Goal: Task Accomplishment & Management: Manage account settings

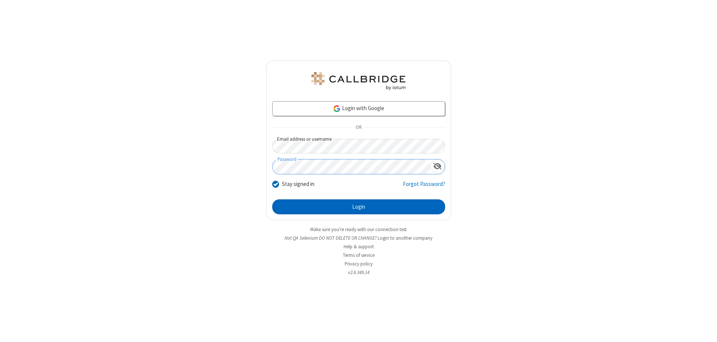
click at [358, 207] on button "Login" at bounding box center [358, 206] width 173 height 15
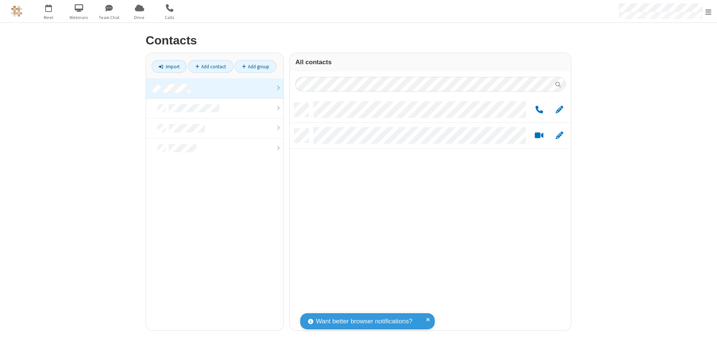
click at [215, 88] on link at bounding box center [214, 88] width 137 height 20
click at [559, 109] on span "Edit" at bounding box center [559, 109] width 7 height 9
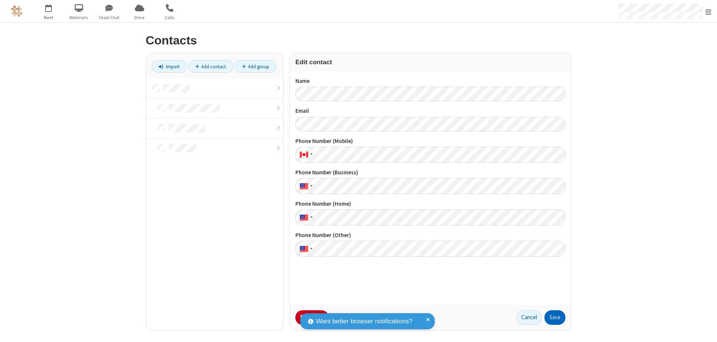
click at [555, 317] on button "Save" at bounding box center [554, 317] width 21 height 15
